Goal: Task Accomplishment & Management: Use online tool/utility

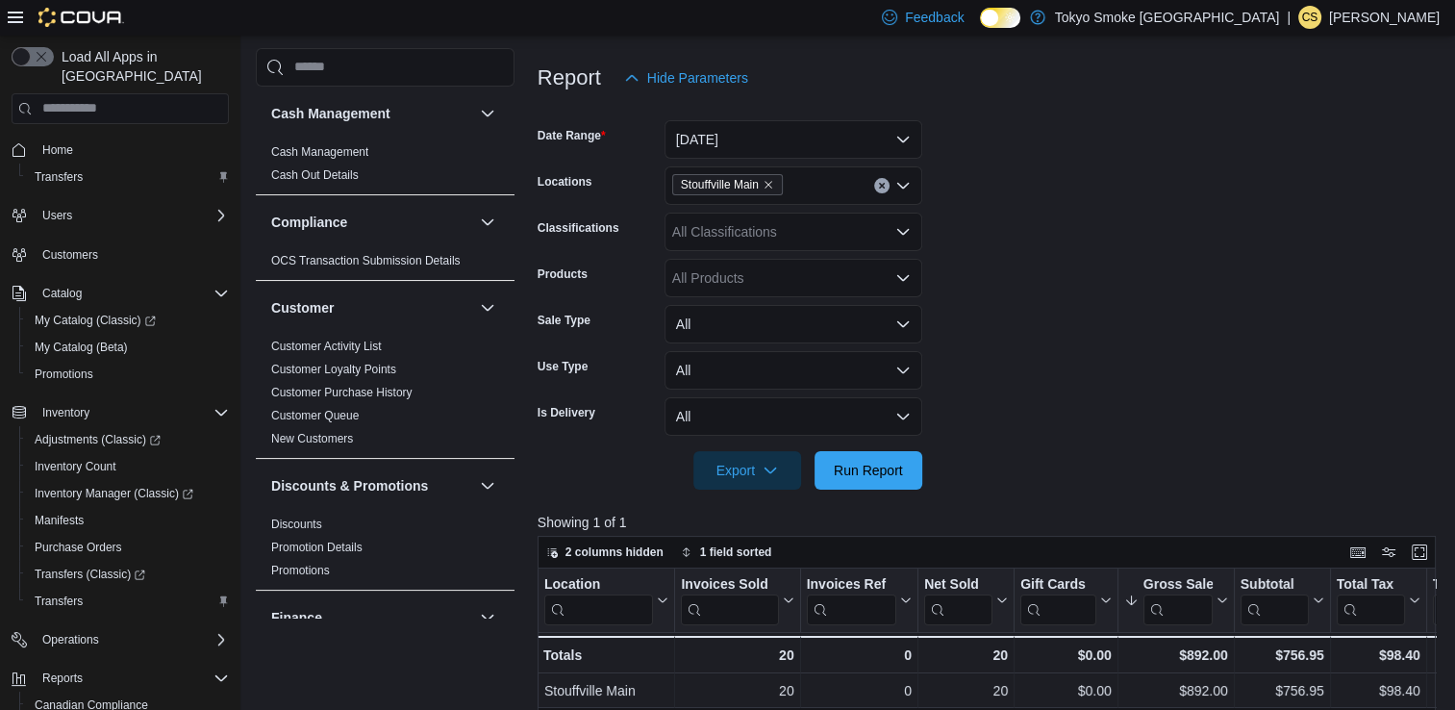
scroll to position [1107, 0]
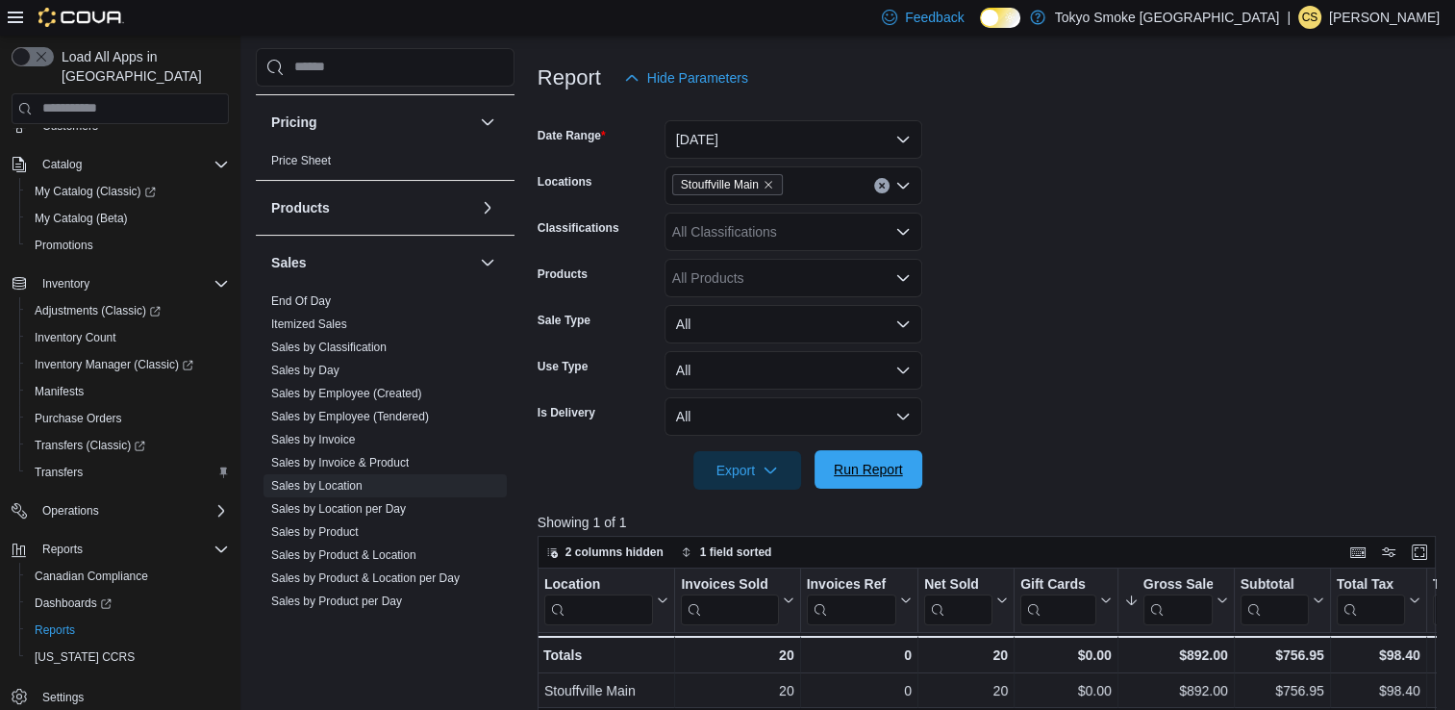
click at [892, 462] on span "Run Report" at bounding box center [868, 469] width 69 height 19
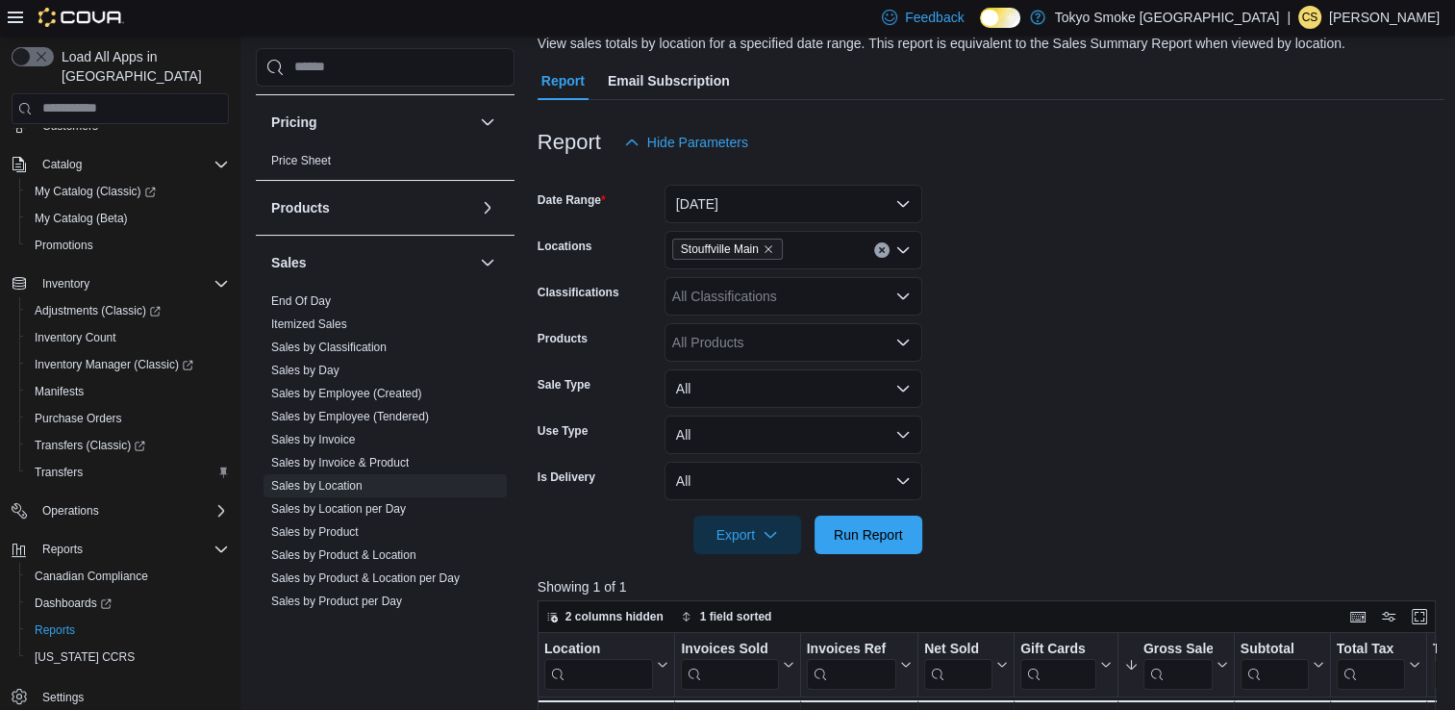
scroll to position [148, 0]
click at [810, 252] on div "Stouffville Main" at bounding box center [794, 251] width 258 height 38
type input "****"
click at [806, 282] on div "Stouffville - 10th" at bounding box center [793, 283] width 235 height 19
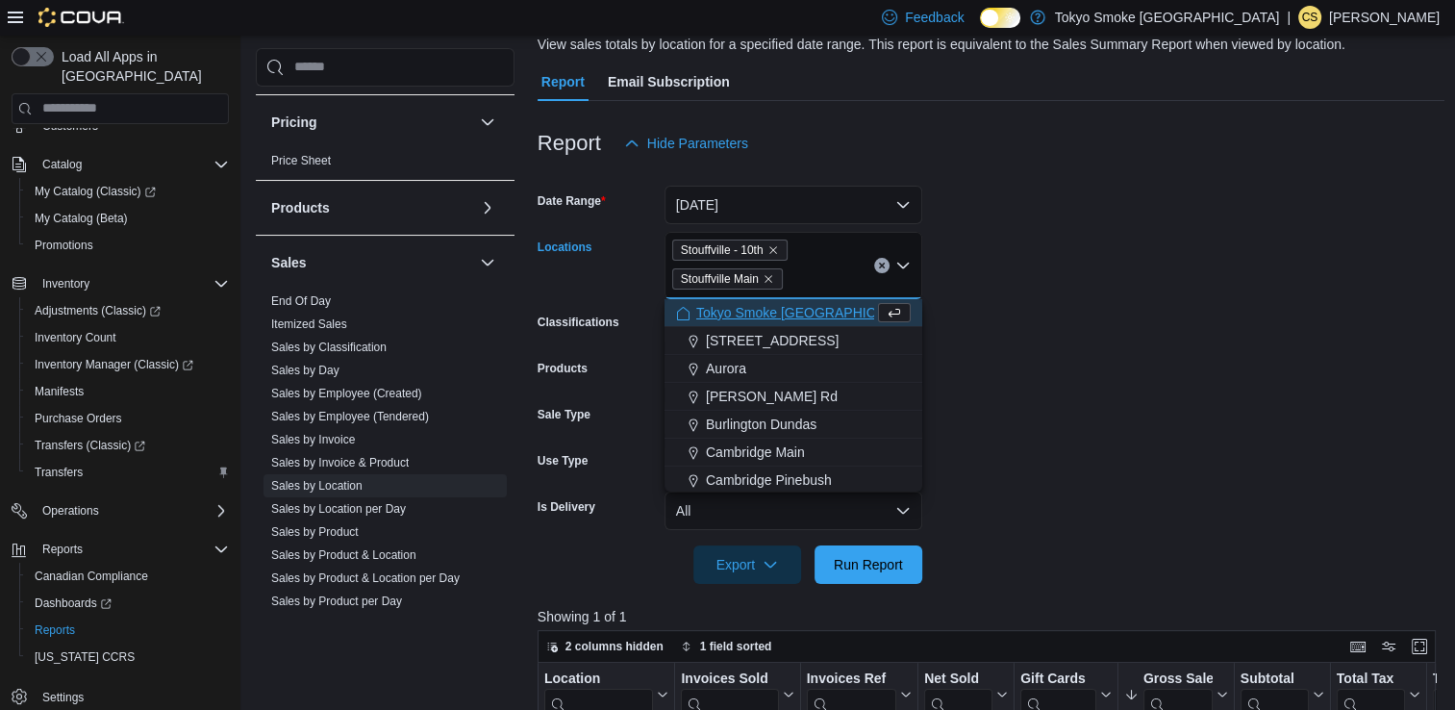
click at [1141, 406] on form "Date Range [DATE] Locations [GEOGRAPHIC_DATA] - 10th Stouffville [GEOGRAPHIC_DA…" at bounding box center [992, 373] width 908 height 421
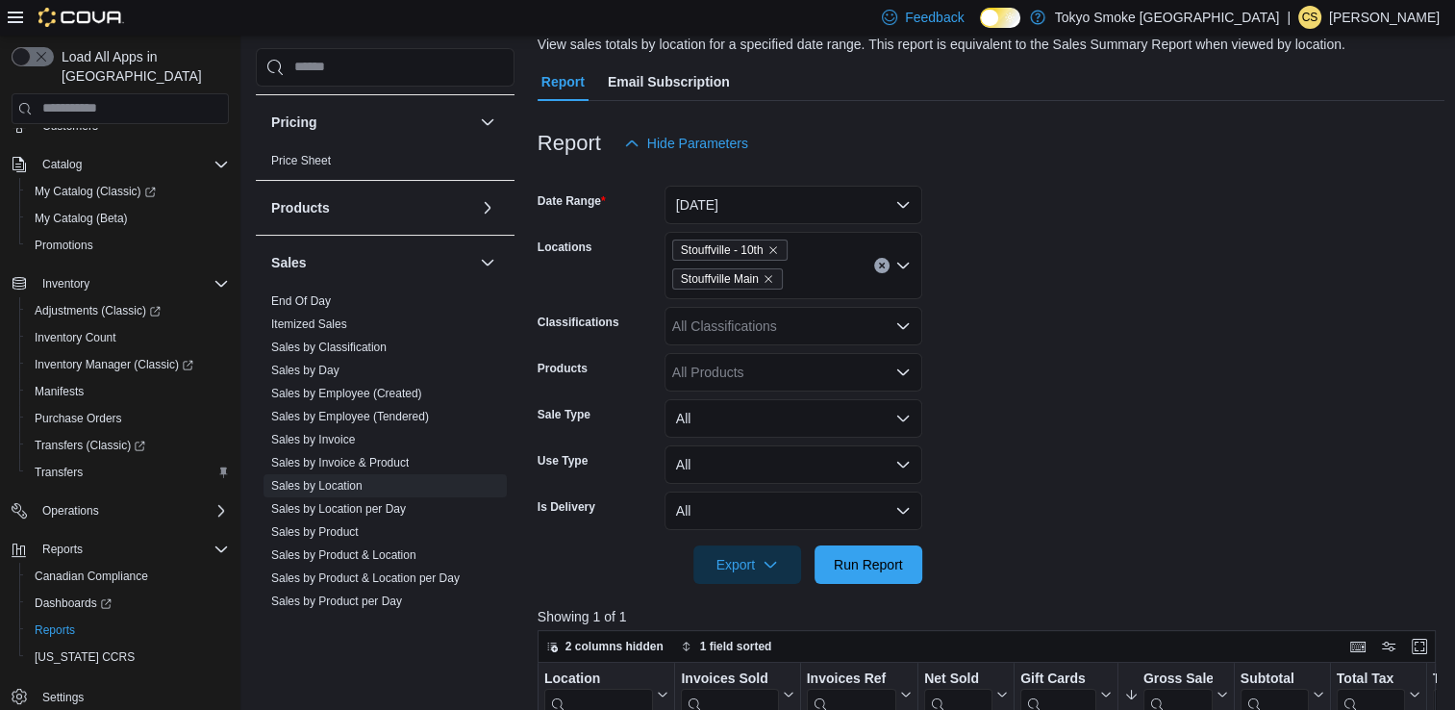
click at [859, 586] on div at bounding box center [992, 595] width 908 height 23
click at [889, 545] on div "Export Run Report" at bounding box center [730, 564] width 385 height 38
click at [902, 554] on span "Run Report" at bounding box center [868, 563] width 69 height 19
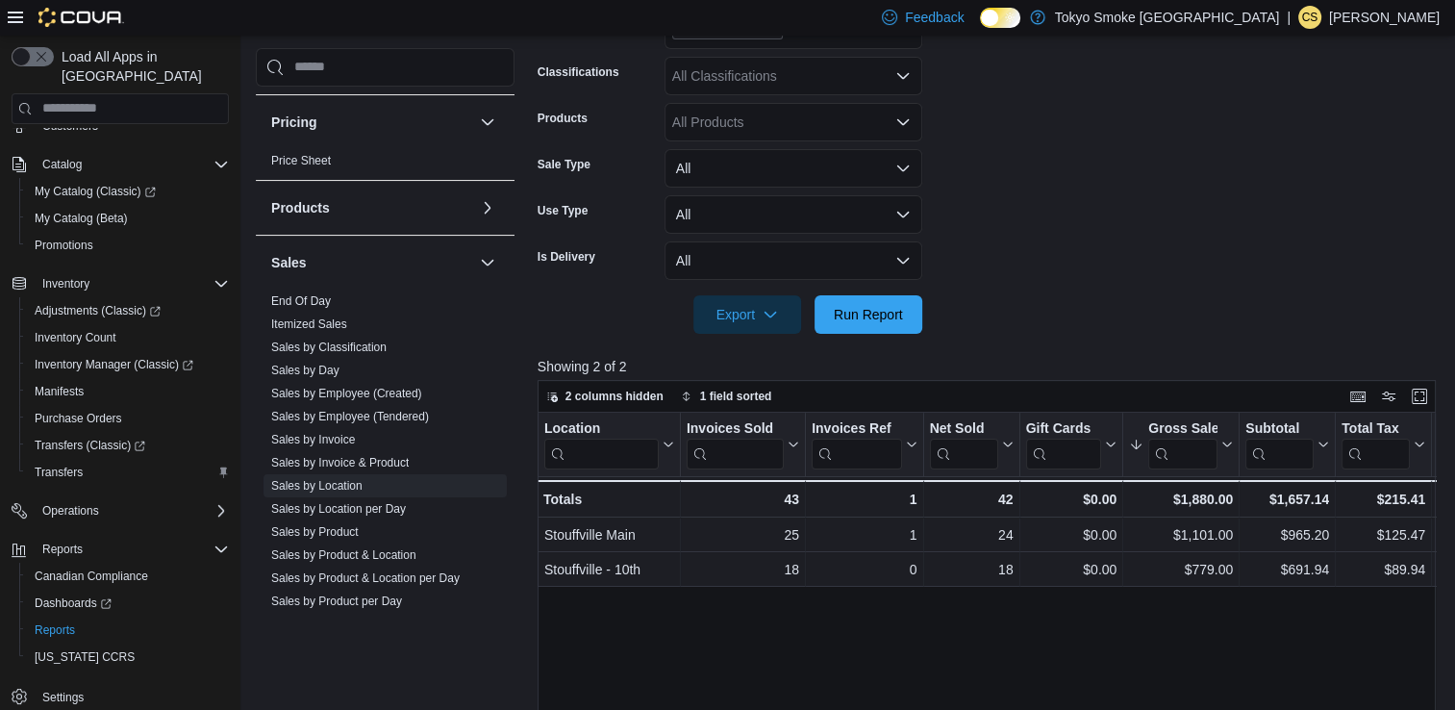
scroll to position [399, 0]
